Goal: Task Accomplishment & Management: Use online tool/utility

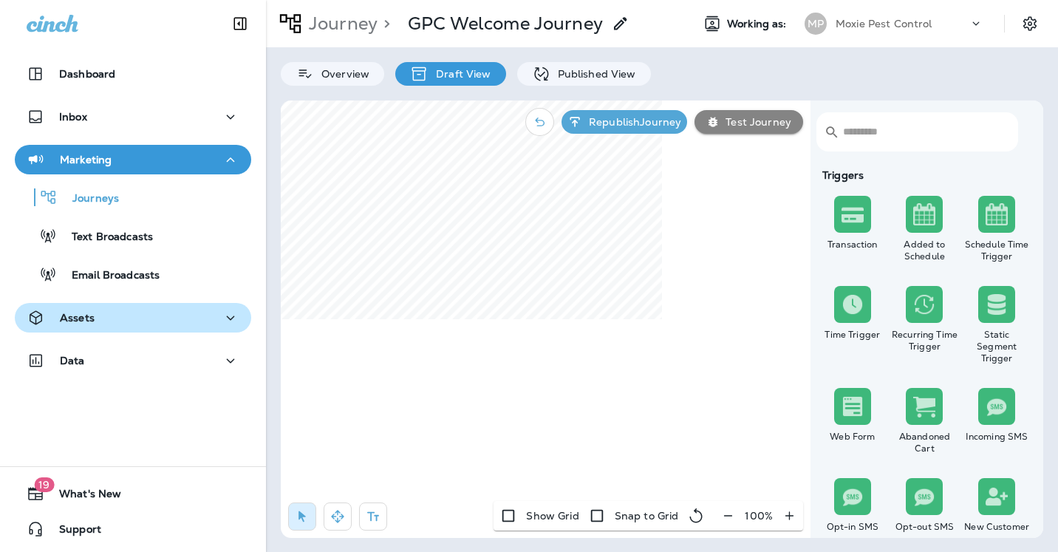
click at [82, 317] on p "Assets" at bounding box center [77, 318] width 35 height 12
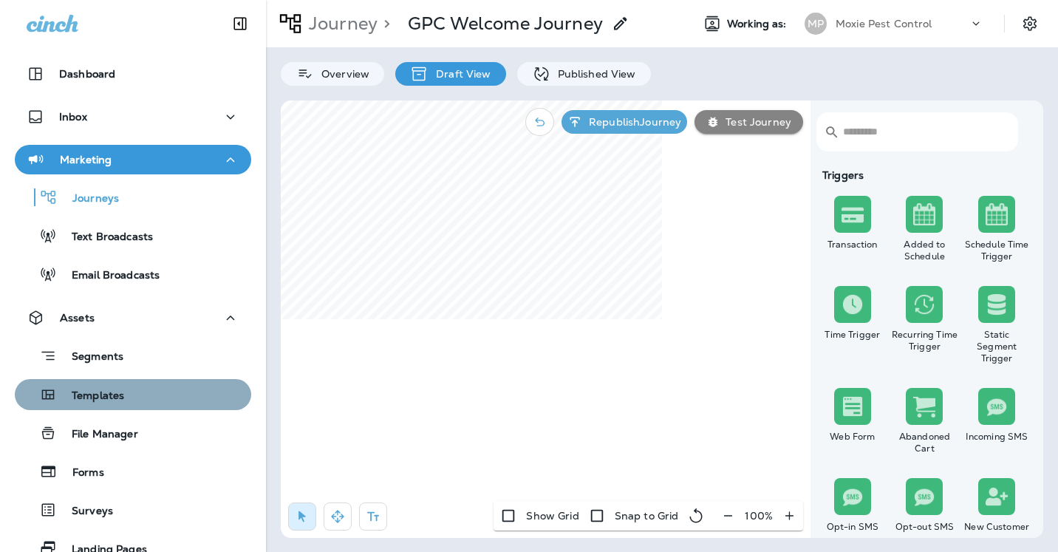
click at [106, 394] on p "Templates" at bounding box center [90, 396] width 67 height 14
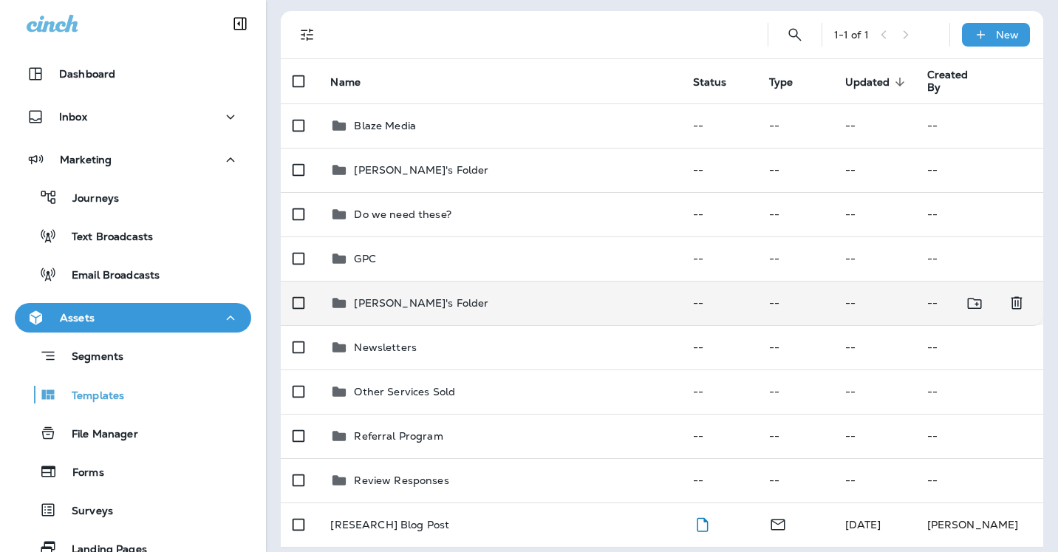
scroll to position [137, 0]
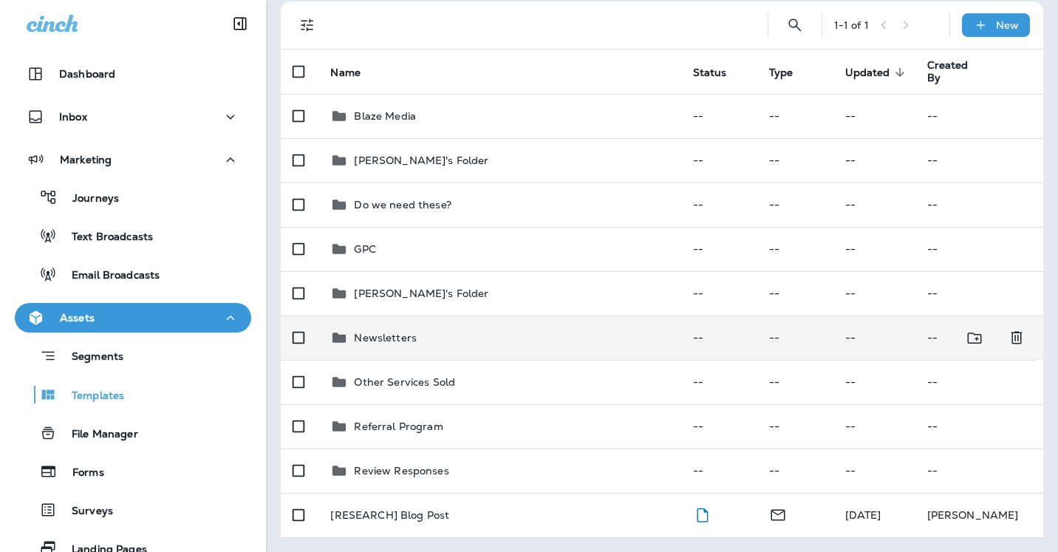
click at [392, 334] on p "Newsletters" at bounding box center [385, 338] width 63 height 12
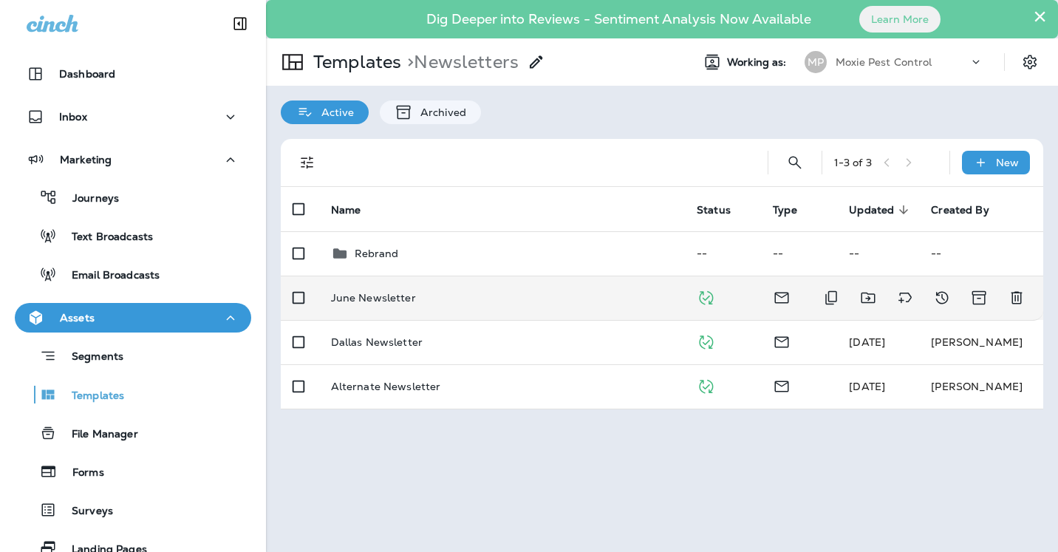
click at [389, 303] on p "June Newsletter" at bounding box center [373, 298] width 85 height 12
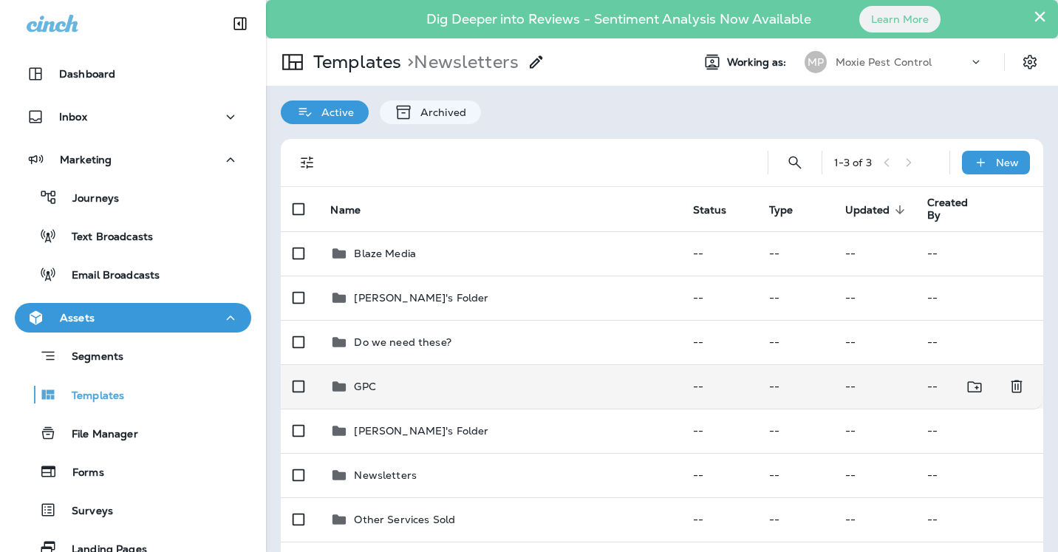
click at [387, 386] on div "GPC" at bounding box center [499, 386] width 338 height 18
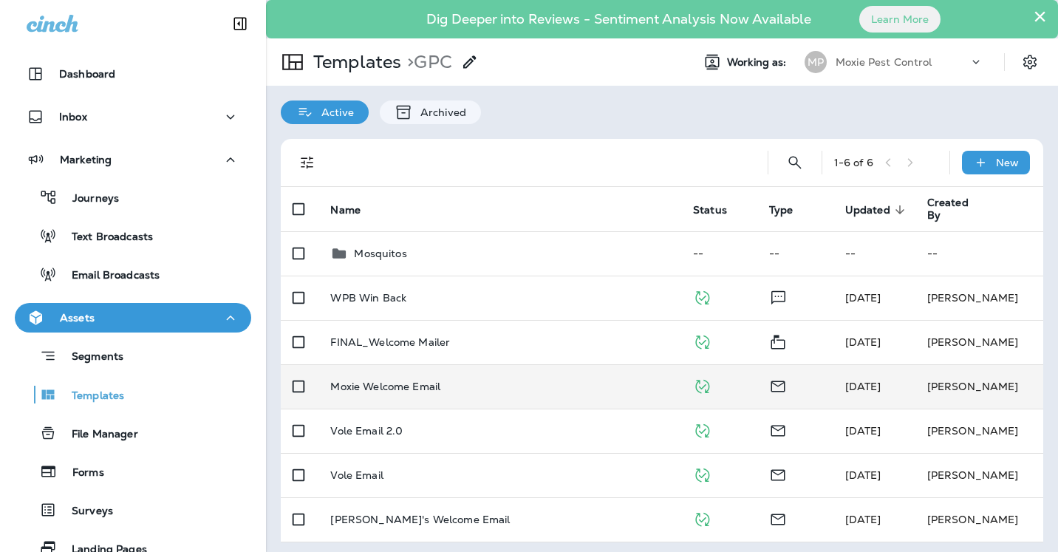
click at [386, 385] on p "Moxie Welcome Email" at bounding box center [385, 386] width 110 height 12
